Goal: Task Accomplishment & Management: Complete application form

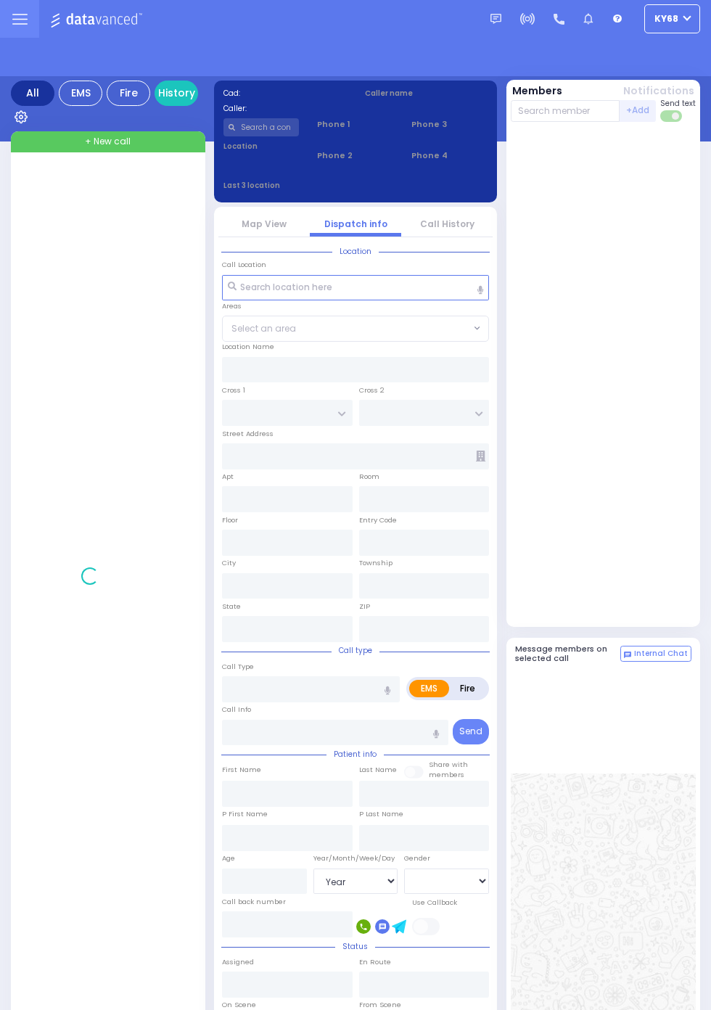
select select "Year"
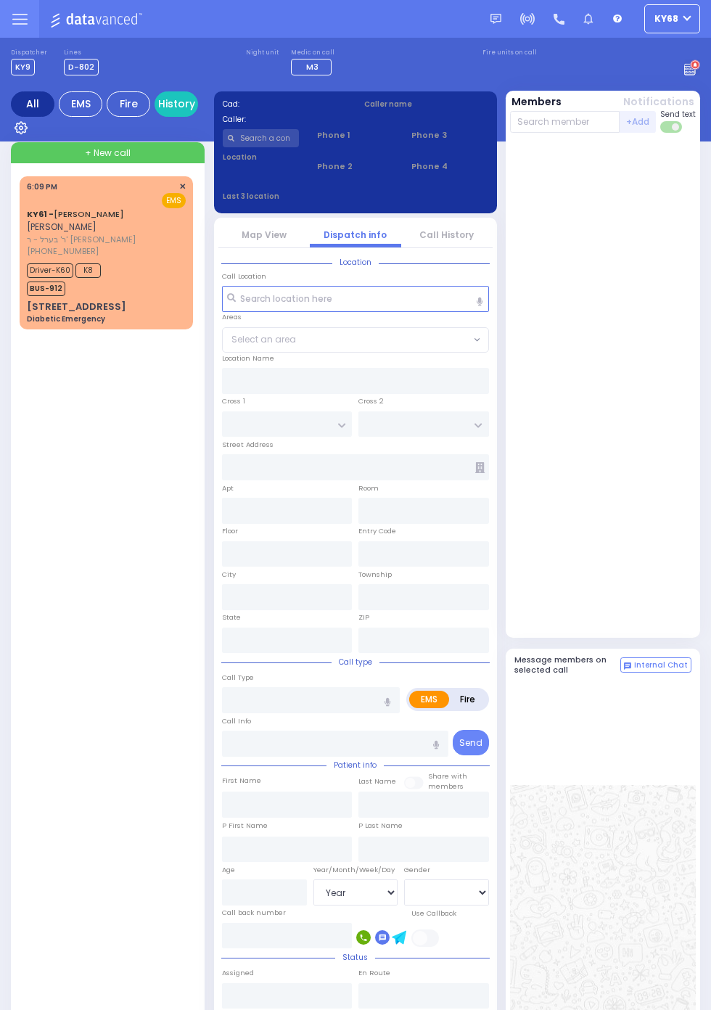
select select "Year"
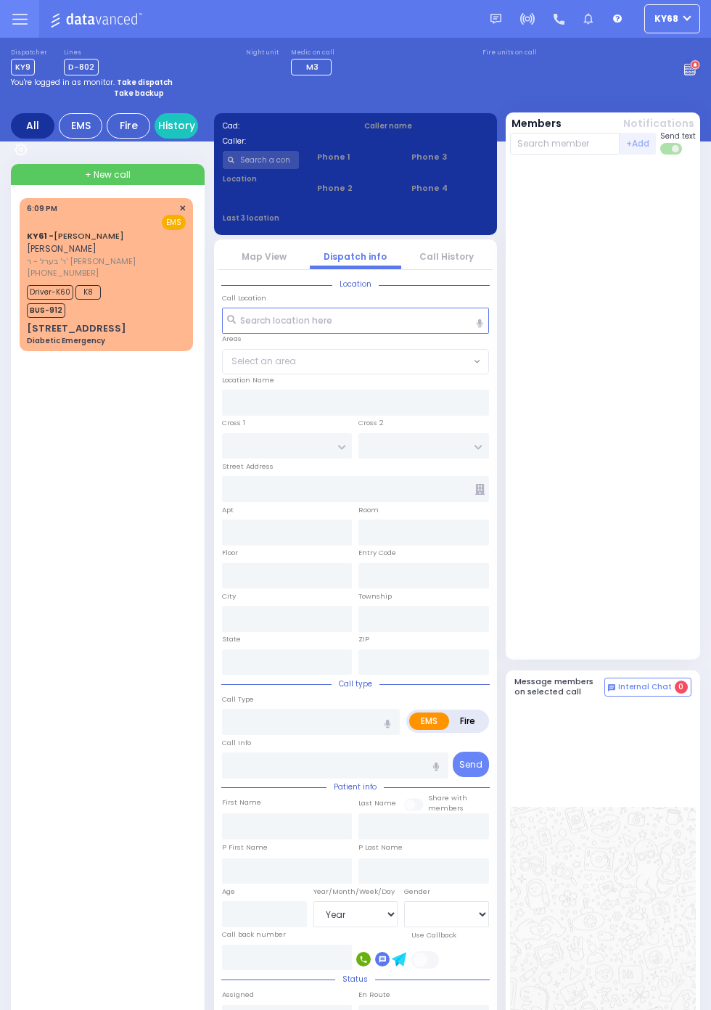
click at [27, 346] on div "Diabetic Emergency" at bounding box center [66, 340] width 78 height 11
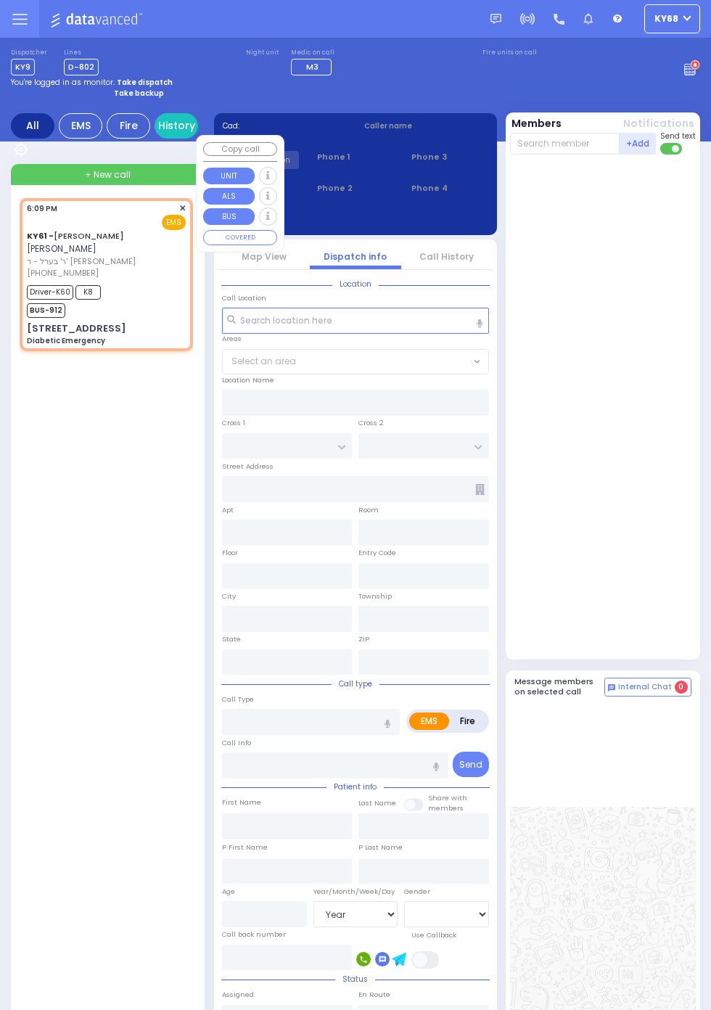
select select
type input "Diabetic Emergency"
radio input "true"
type input "[PERSON_NAME]"
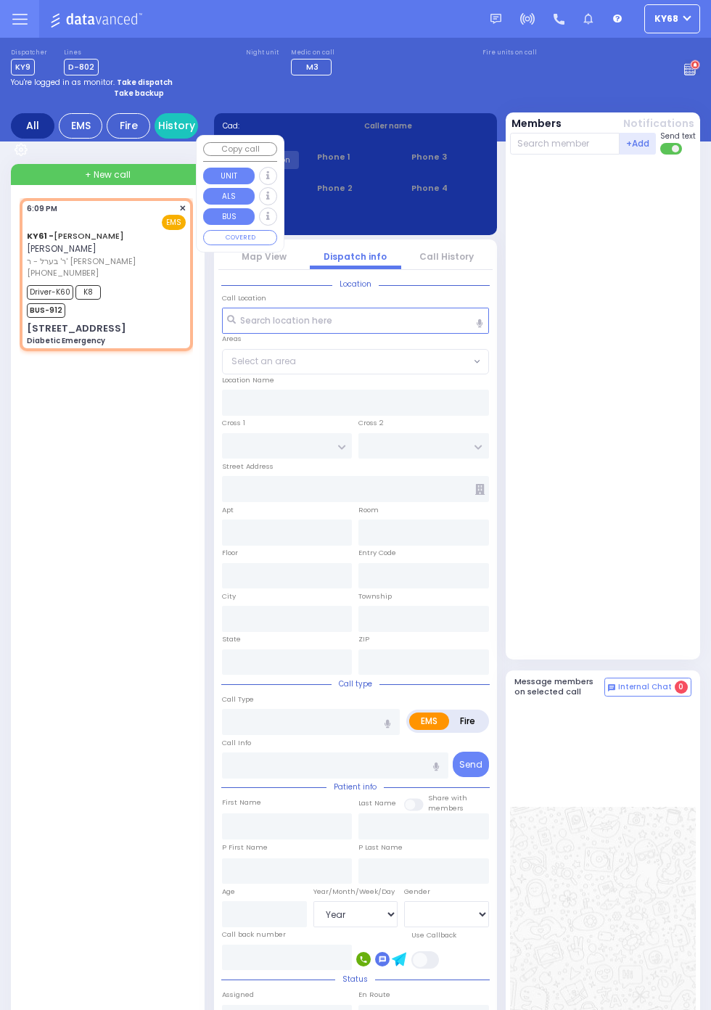
type input "[PERSON_NAME]"
type input "15"
select select "Year"
select select "[DEMOGRAPHIC_DATA]"
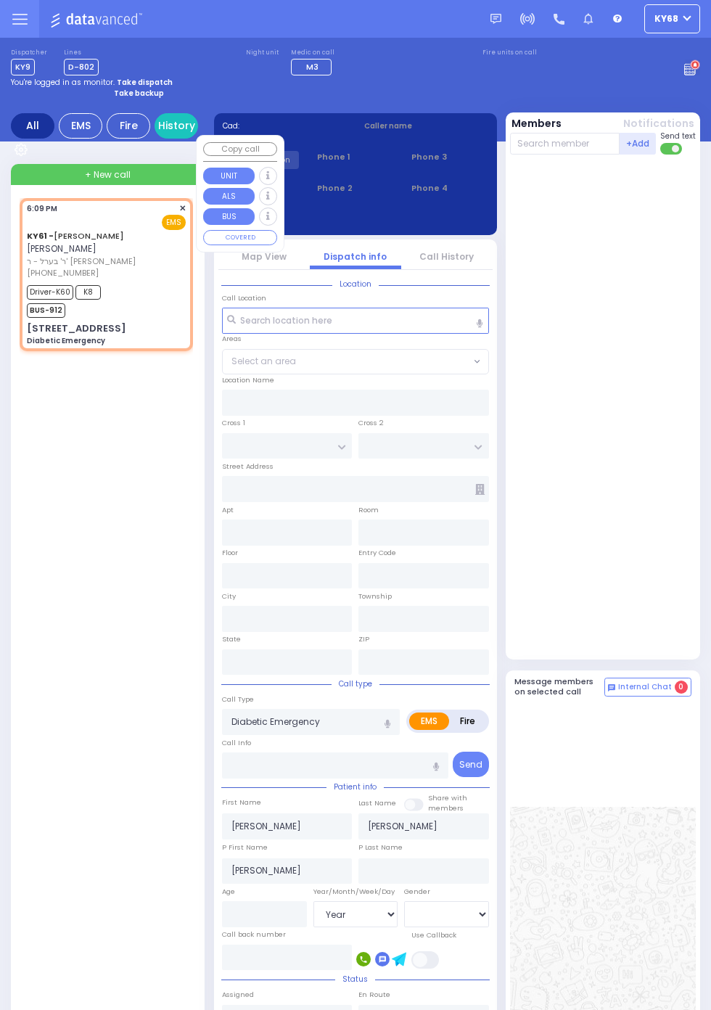
type input "18:09"
type input "18:12"
type input "18:33"
type input "18:39"
type input "[US_STATE][GEOGRAPHIC_DATA]- [GEOGRAPHIC_DATA]"
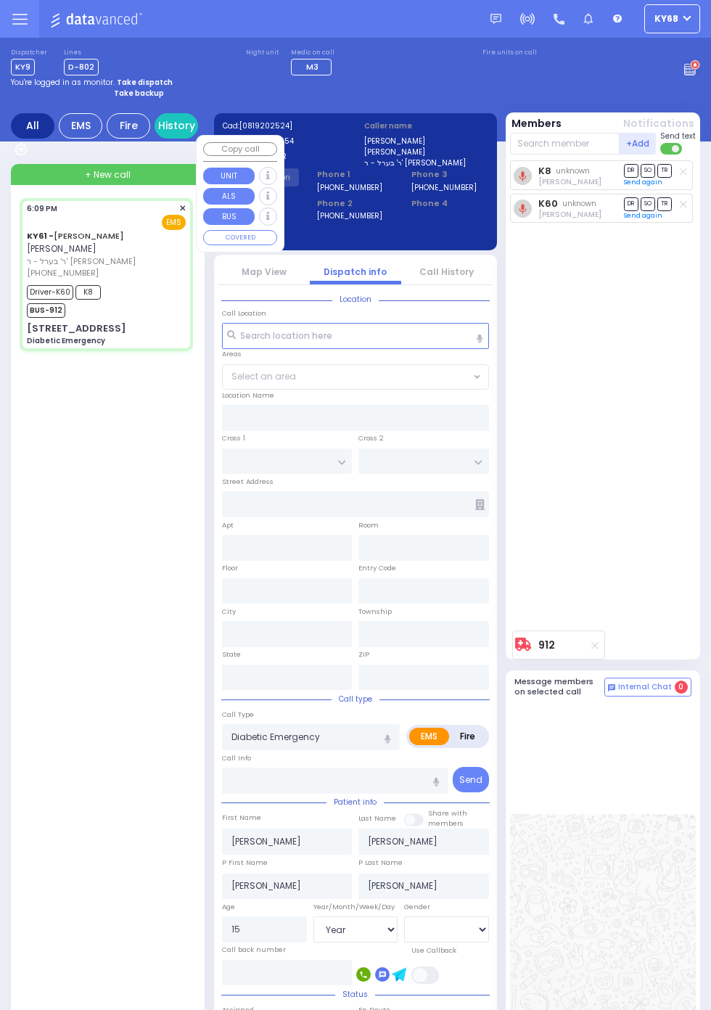
select select
radio input "true"
select select "Year"
select select "[DEMOGRAPHIC_DATA]"
click at [643, 334] on div "K8 unknown [PERSON_NAME] DR SO TR Sending text" at bounding box center [604, 392] width 188 height 464
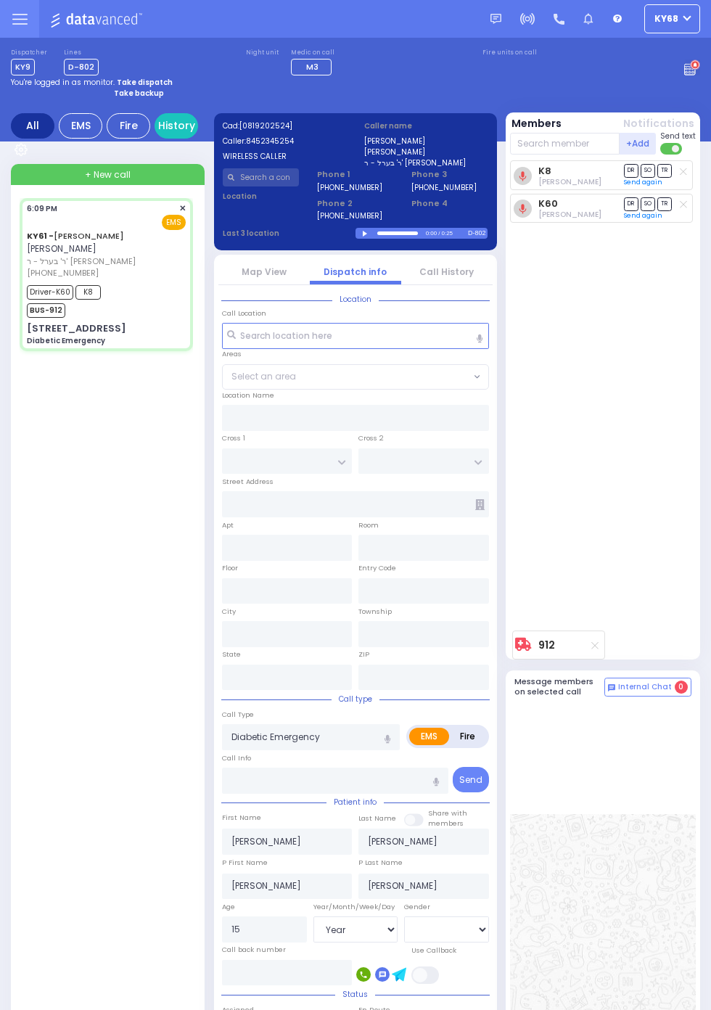
type input "[STREET_ADDRESS]"
type input "Monroe"
type input "[US_STATE]"
type input "10950"
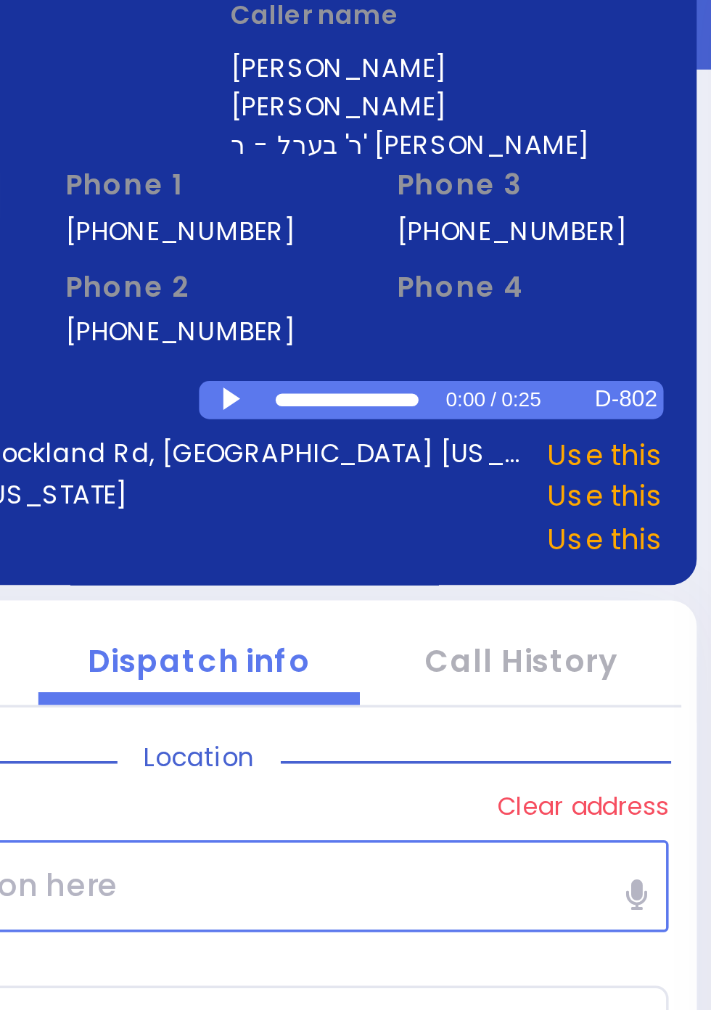
click at [364, 235] on div at bounding box center [366, 235] width 8 height 7
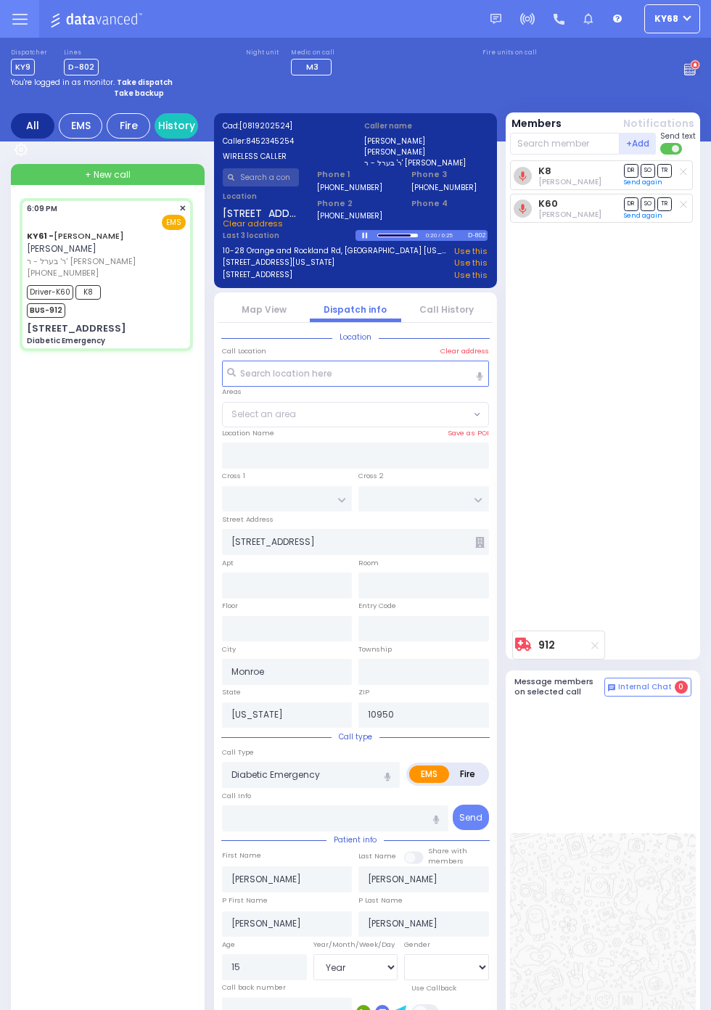
select select
radio input "true"
select select "Year"
select select "[DEMOGRAPHIC_DATA]"
select select
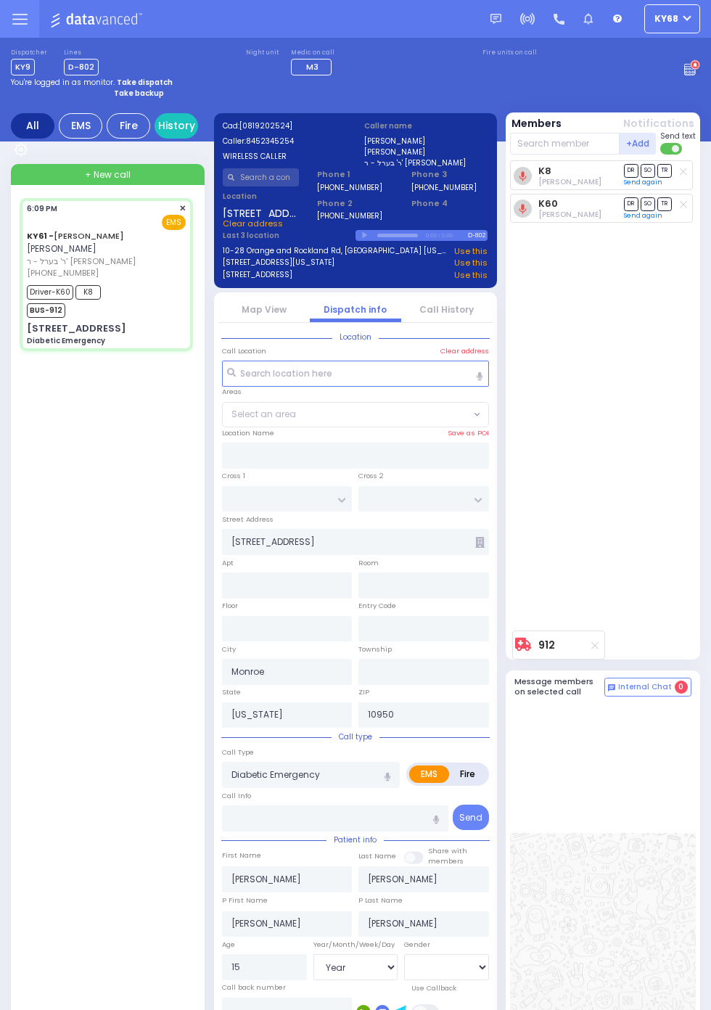
radio input "true"
select select "Year"
select select "[DEMOGRAPHIC_DATA]"
select select
radio input "true"
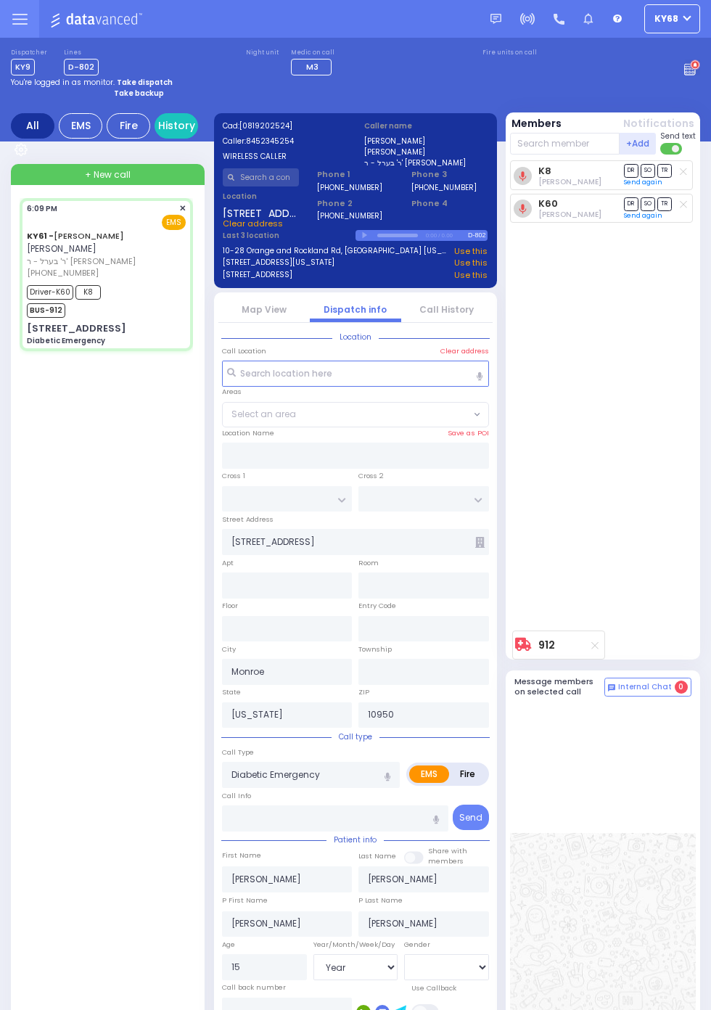
select select "Year"
select select "[DEMOGRAPHIC_DATA]"
select select
radio input "true"
select select "Year"
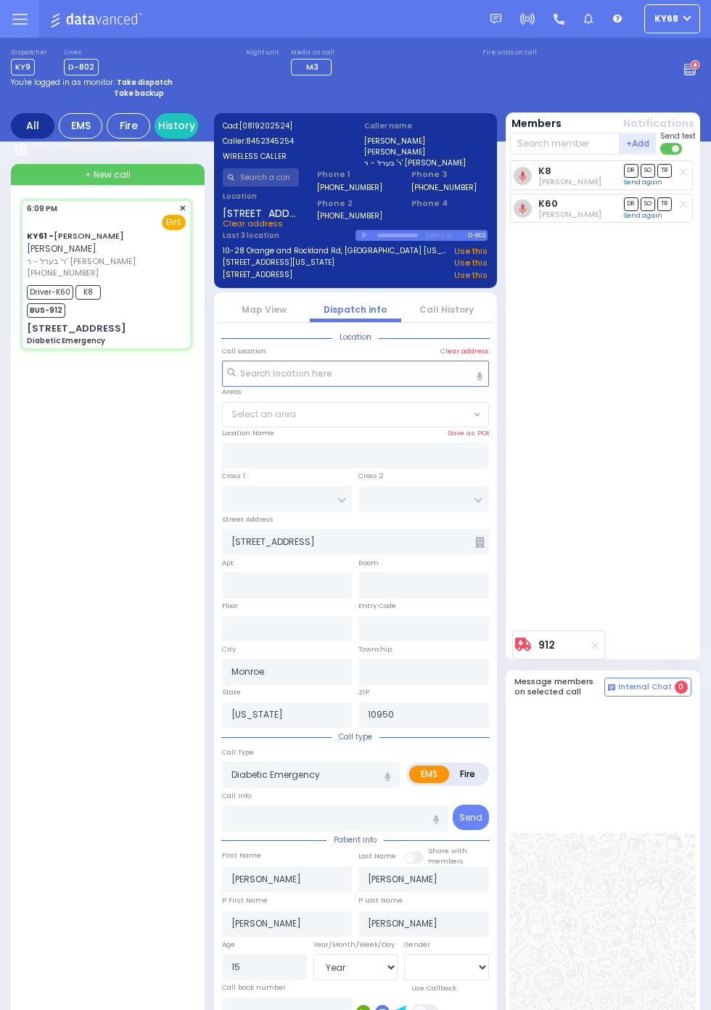
select select "[DEMOGRAPHIC_DATA]"
select select
radio input "true"
select select "Year"
select select "[DEMOGRAPHIC_DATA]"
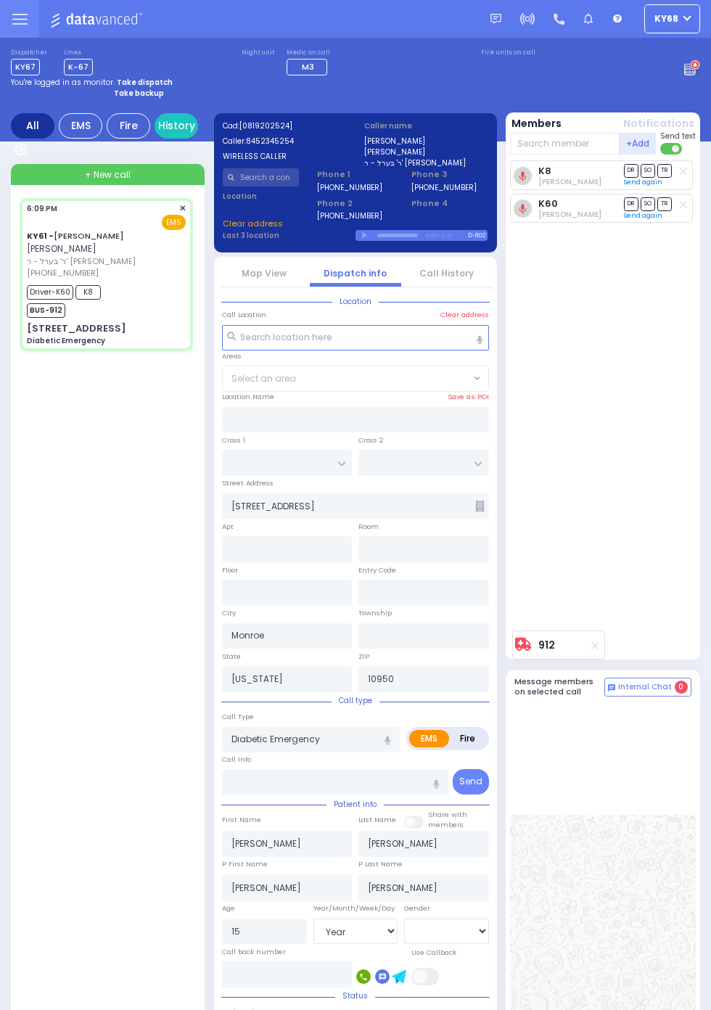
select select
radio input "true"
select select "Year"
select select "[DEMOGRAPHIC_DATA]"
select select
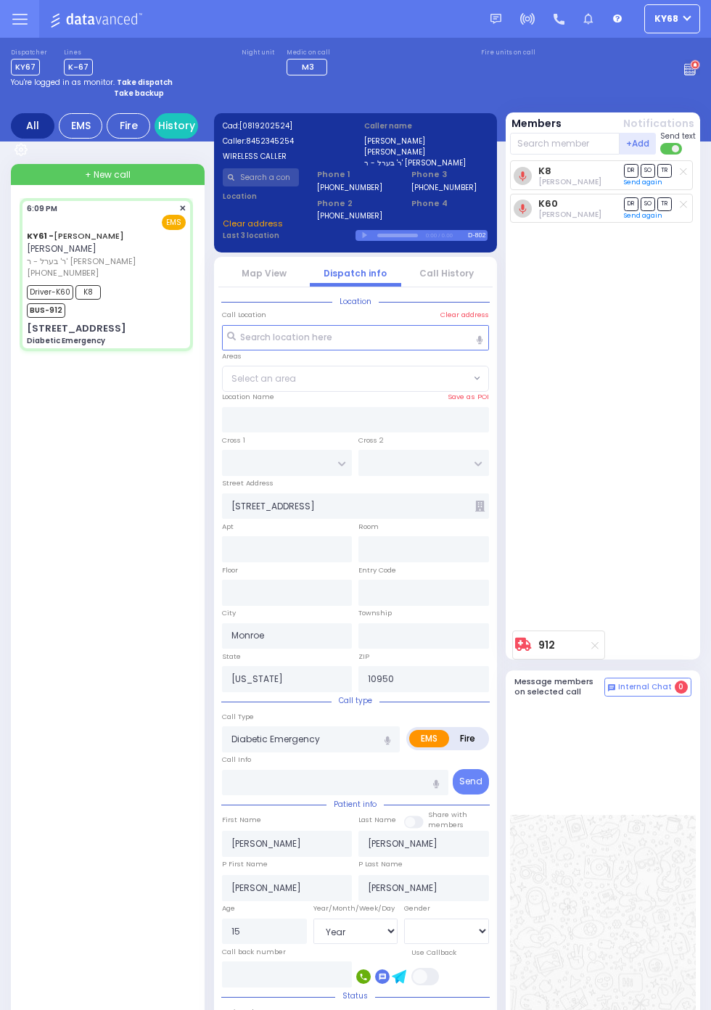
radio input "true"
select select "Year"
select select "[DEMOGRAPHIC_DATA]"
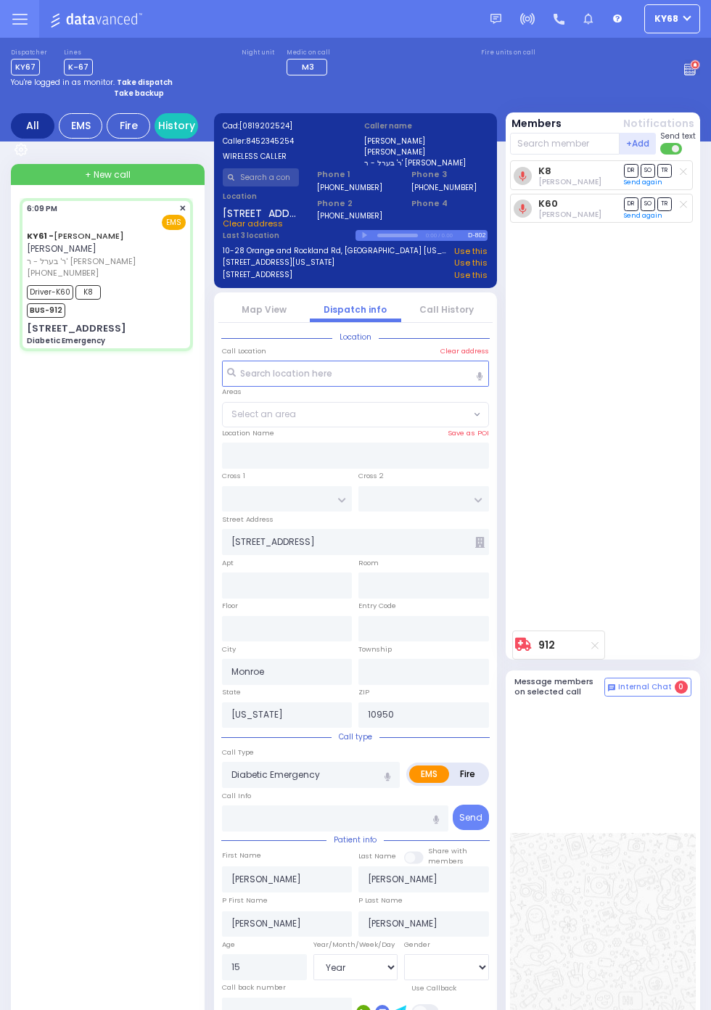
select select
radio input "true"
select select "Year"
select select "[DEMOGRAPHIC_DATA]"
select select
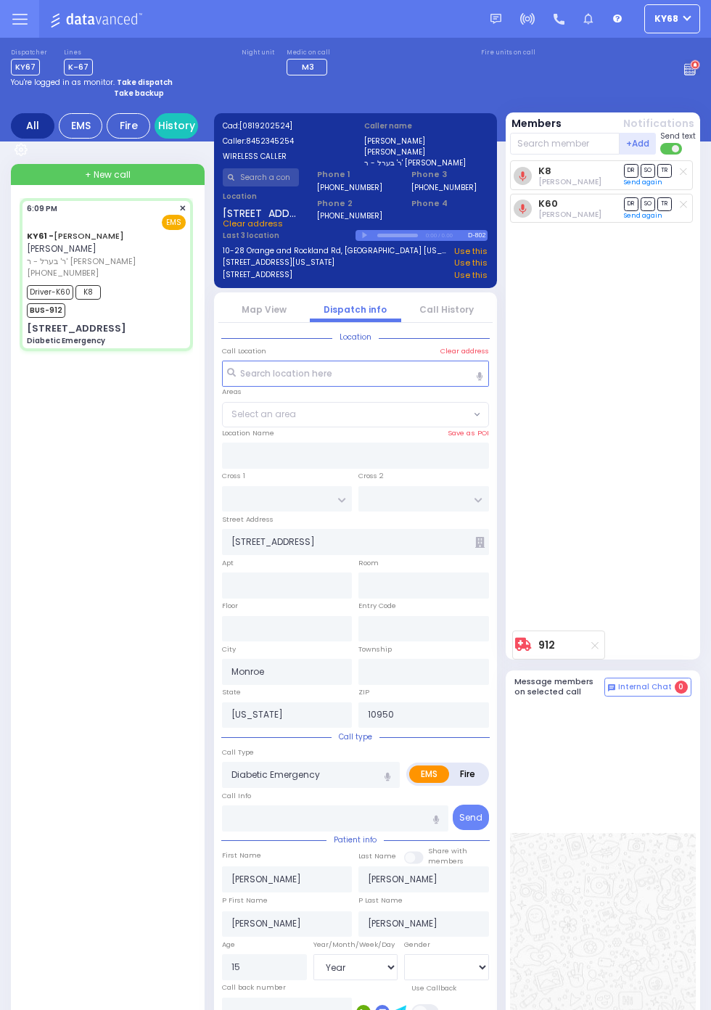
radio input "true"
select select "Year"
select select "[DEMOGRAPHIC_DATA]"
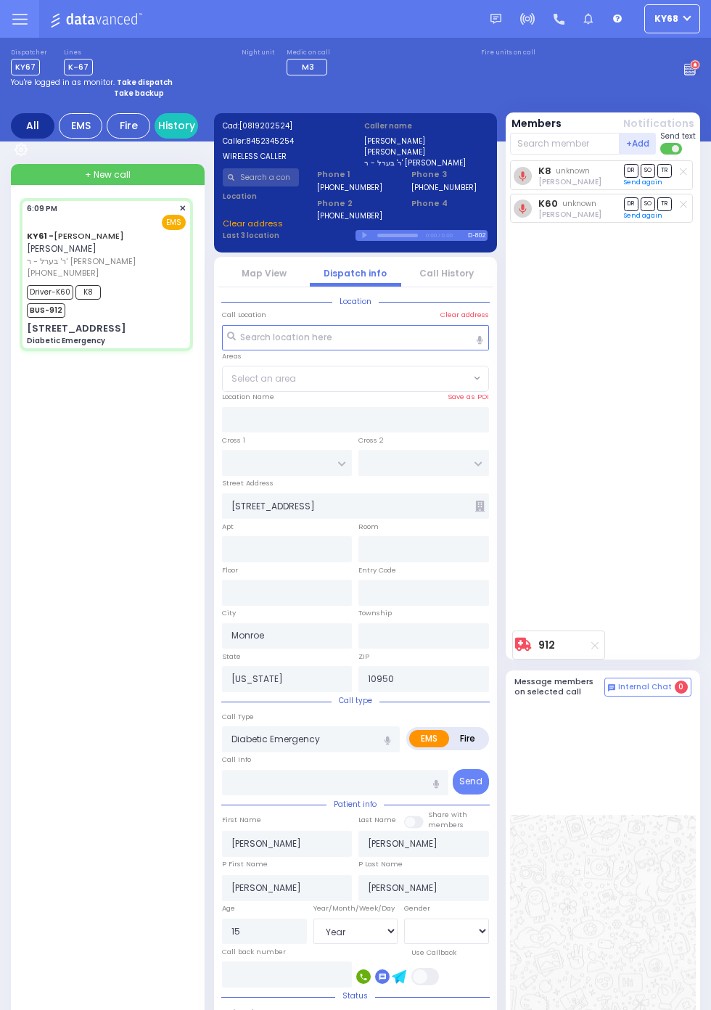
select select
radio input "true"
select select "Year"
select select "[DEMOGRAPHIC_DATA]"
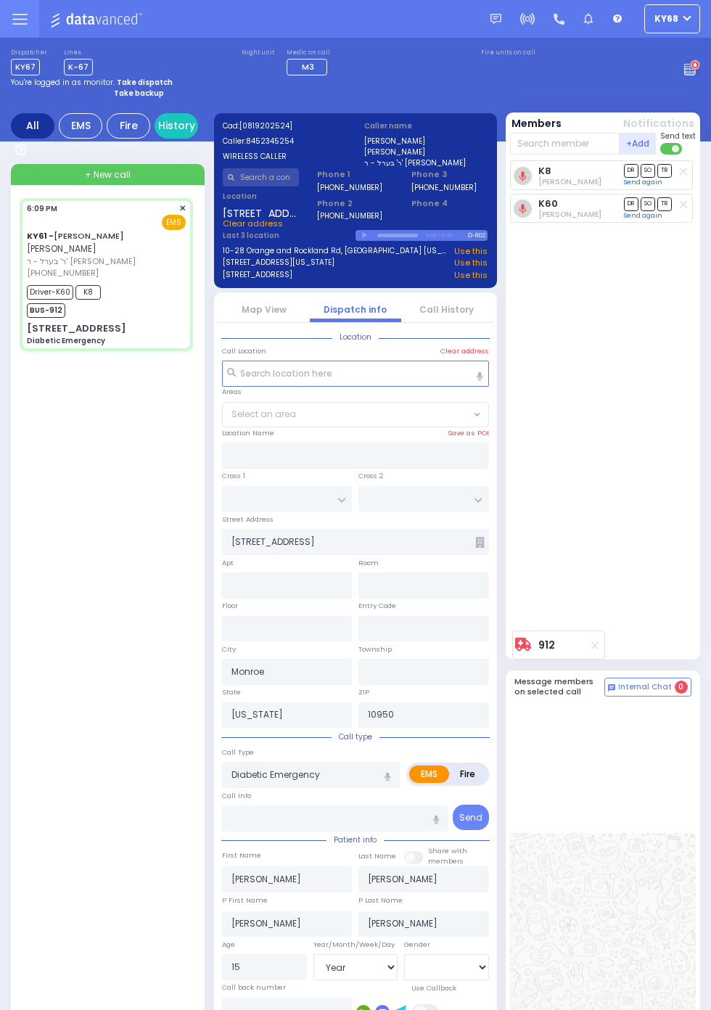
select select
radio input "true"
select select "Year"
select select "[DEMOGRAPHIC_DATA]"
